Goal: Information Seeking & Learning: Stay updated

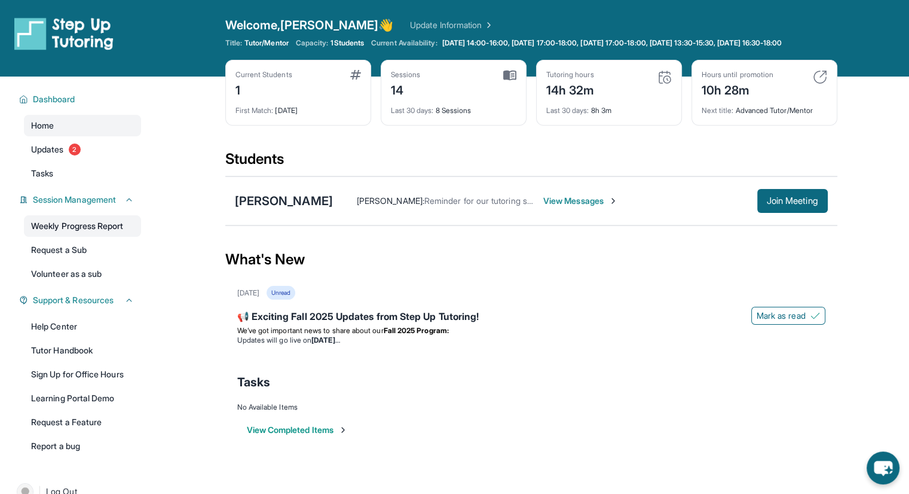
click at [91, 227] on link "Weekly Progress Report" at bounding box center [82, 226] width 117 height 22
click at [60, 142] on link "Updates 2" at bounding box center [82, 150] width 117 height 22
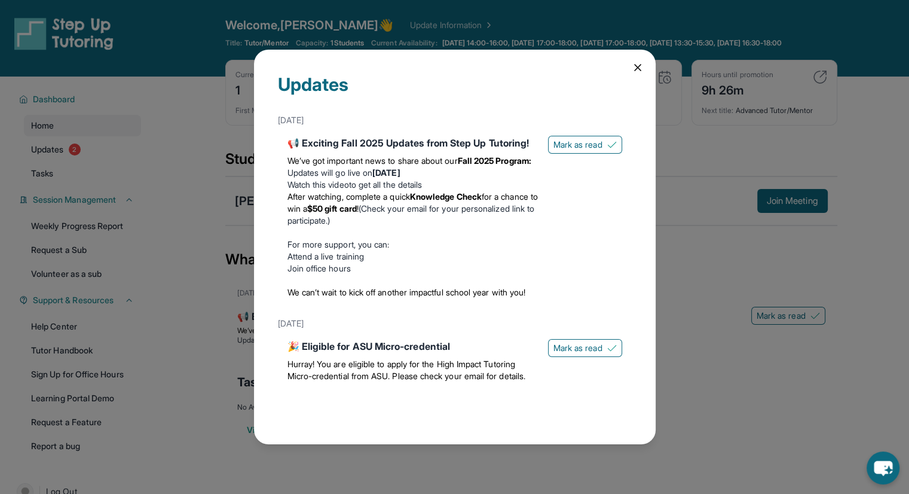
click at [50, 151] on div "Updates [DATE] 📢 Exciting Fall 2025 Updates from Step Up Tutoring! We’ve got im…" at bounding box center [454, 247] width 909 height 494
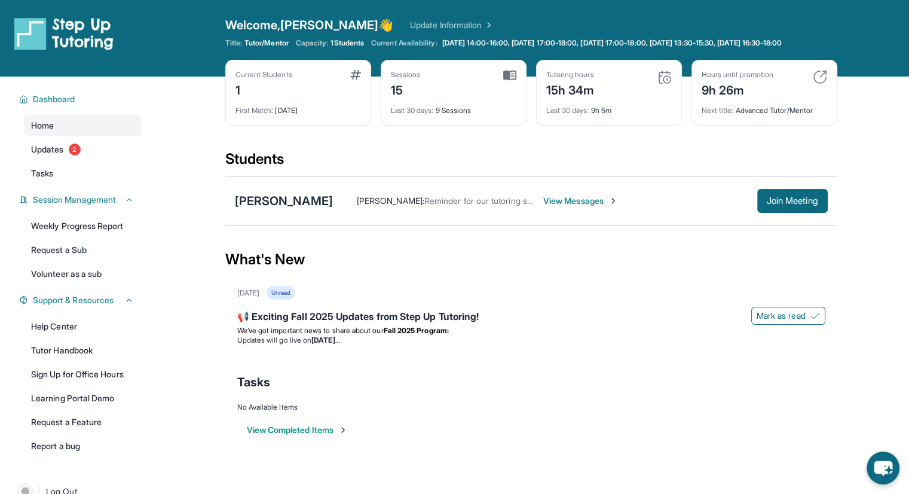
click at [50, 151] on span "Updates" at bounding box center [47, 149] width 33 height 12
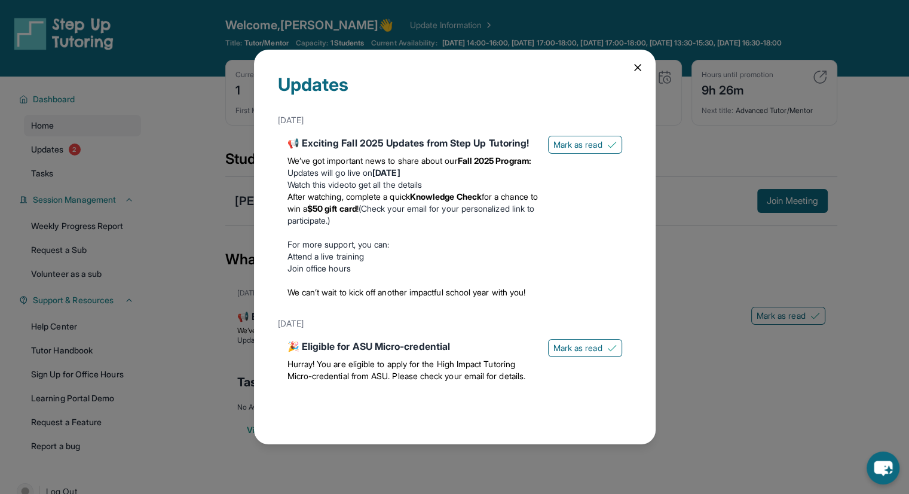
click at [368, 191] on li "Watch this video to get all the details" at bounding box center [413, 185] width 251 height 12
click at [326, 189] on link "Watch this video" at bounding box center [319, 184] width 62 height 10
